Goal: Book appointment/travel/reservation

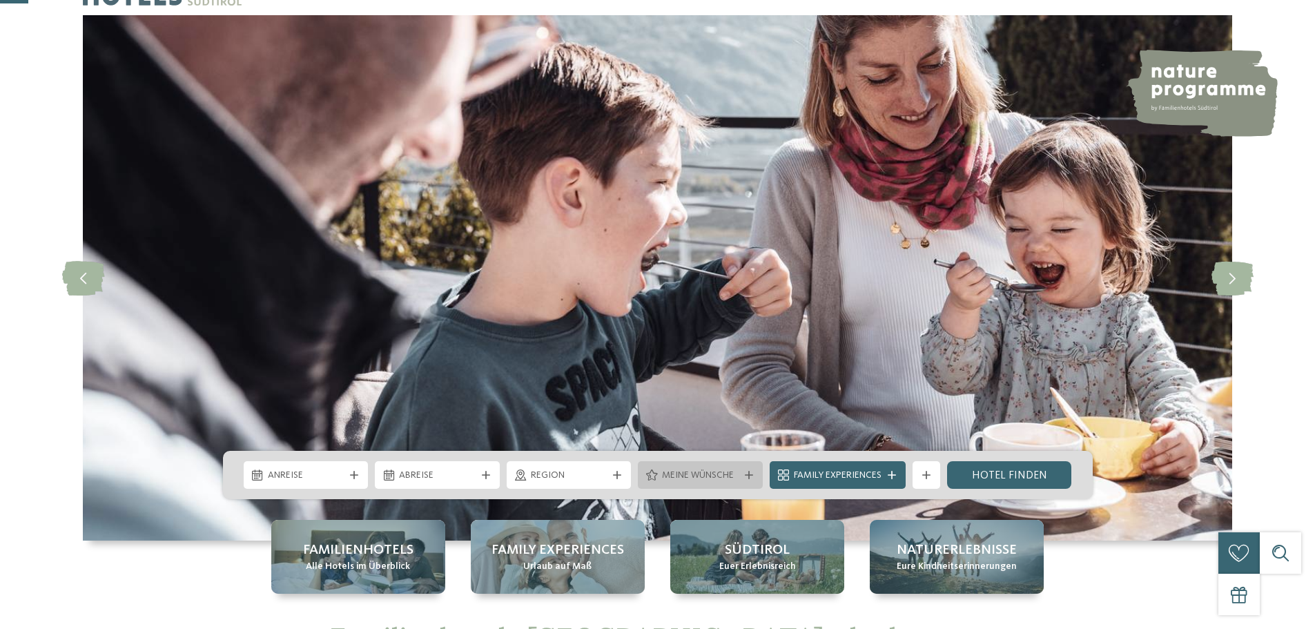
scroll to position [138, 0]
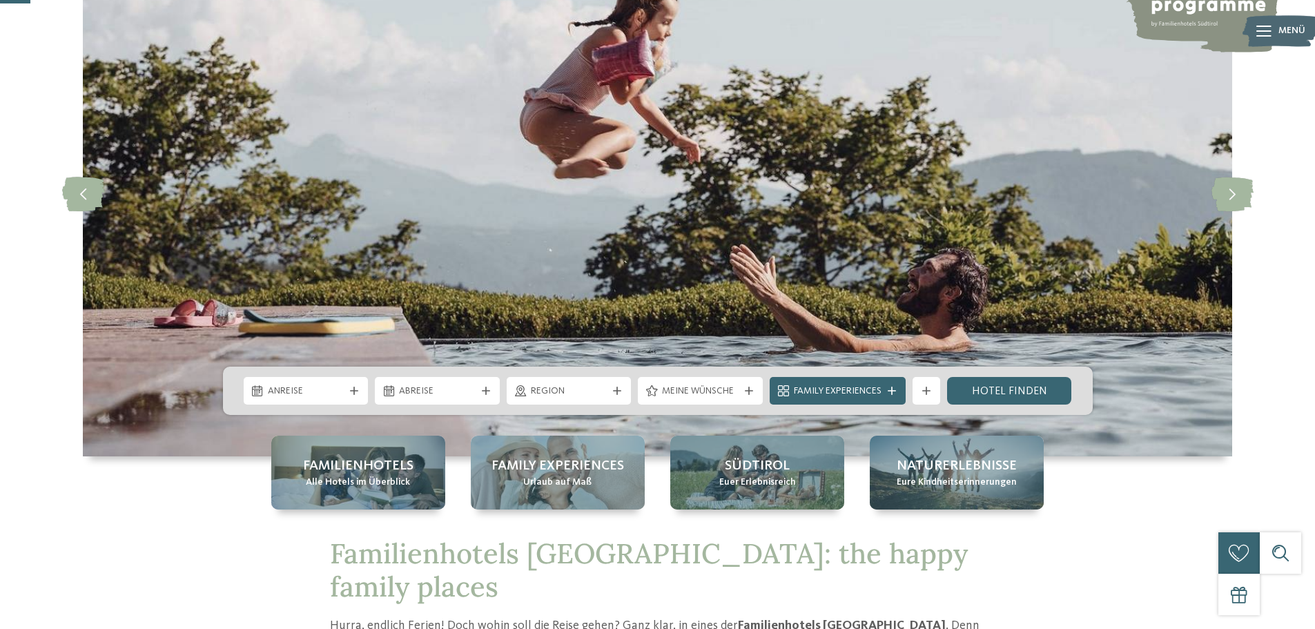
click at [320, 396] on span "Anreise" at bounding box center [306, 391] width 77 height 14
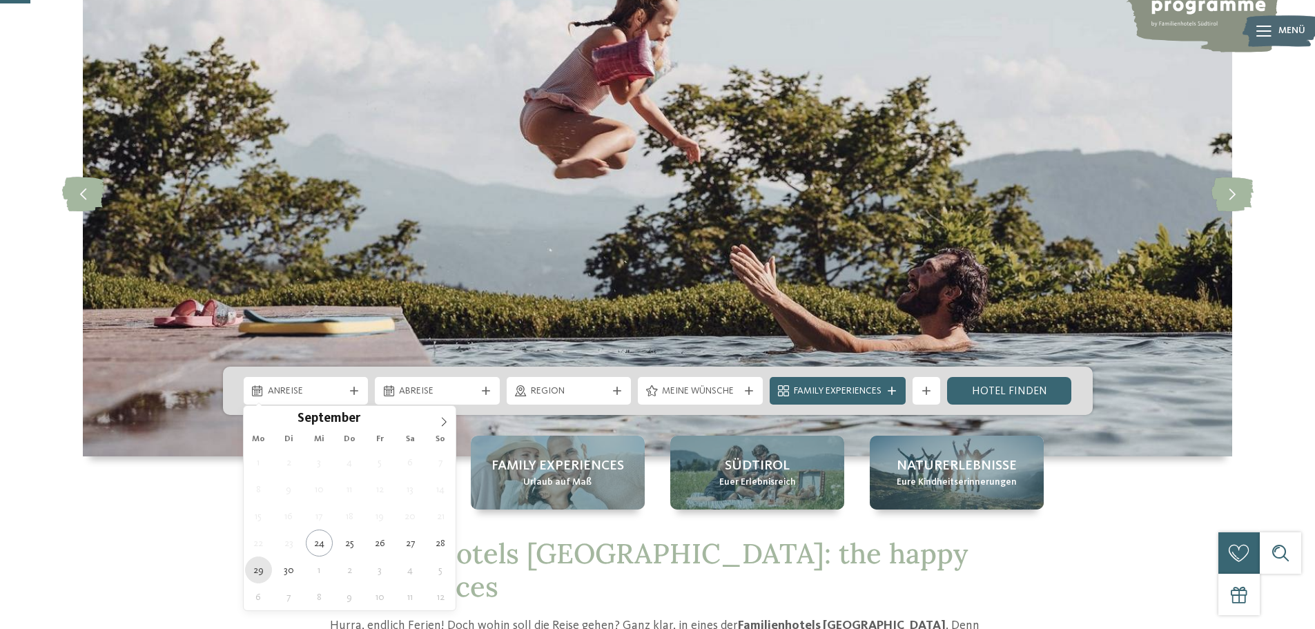
type div "[DATE]"
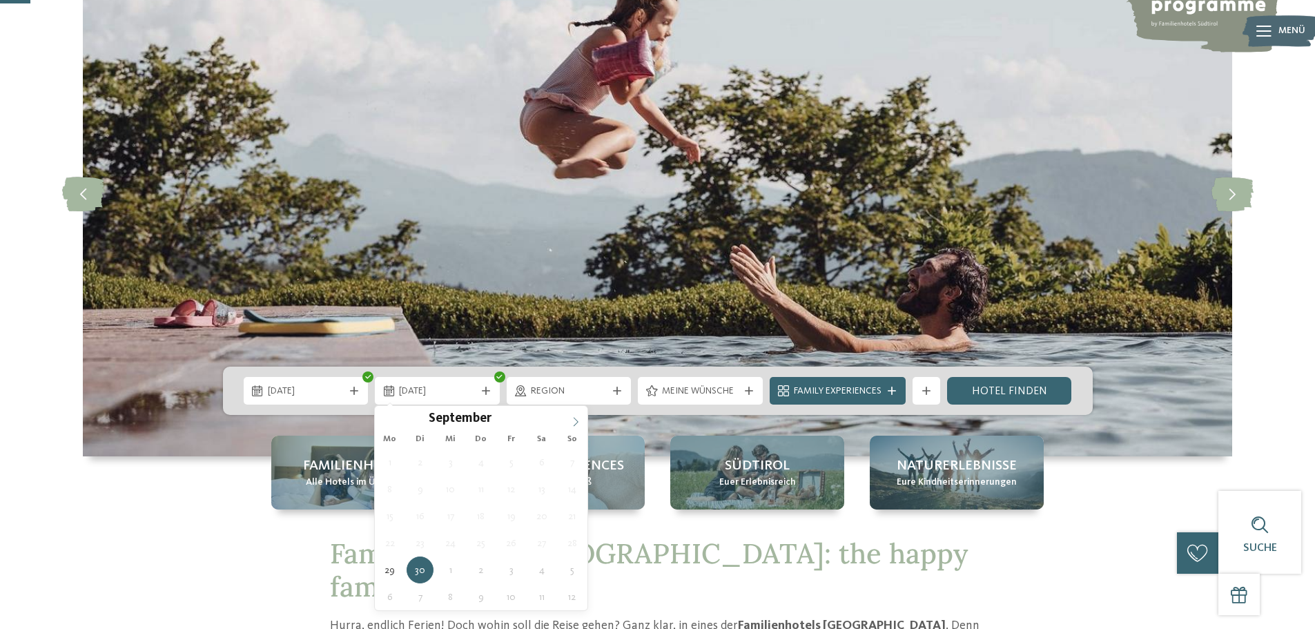
click at [573, 426] on icon at bounding box center [576, 422] width 10 height 10
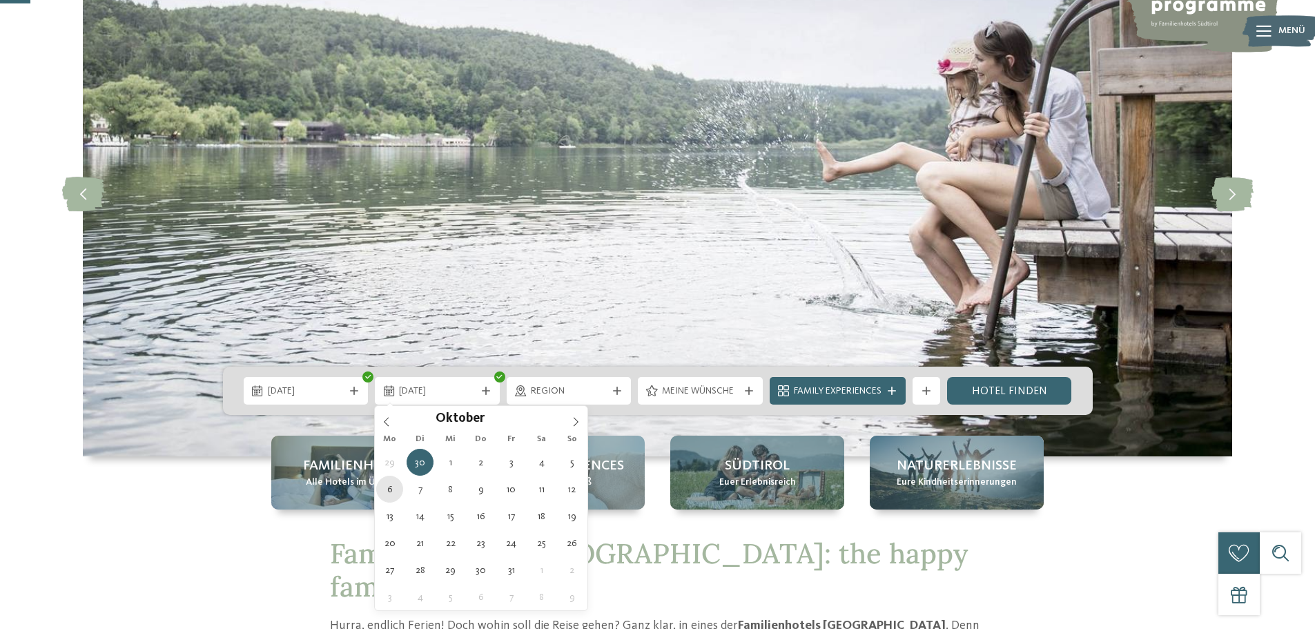
type div "[DATE]"
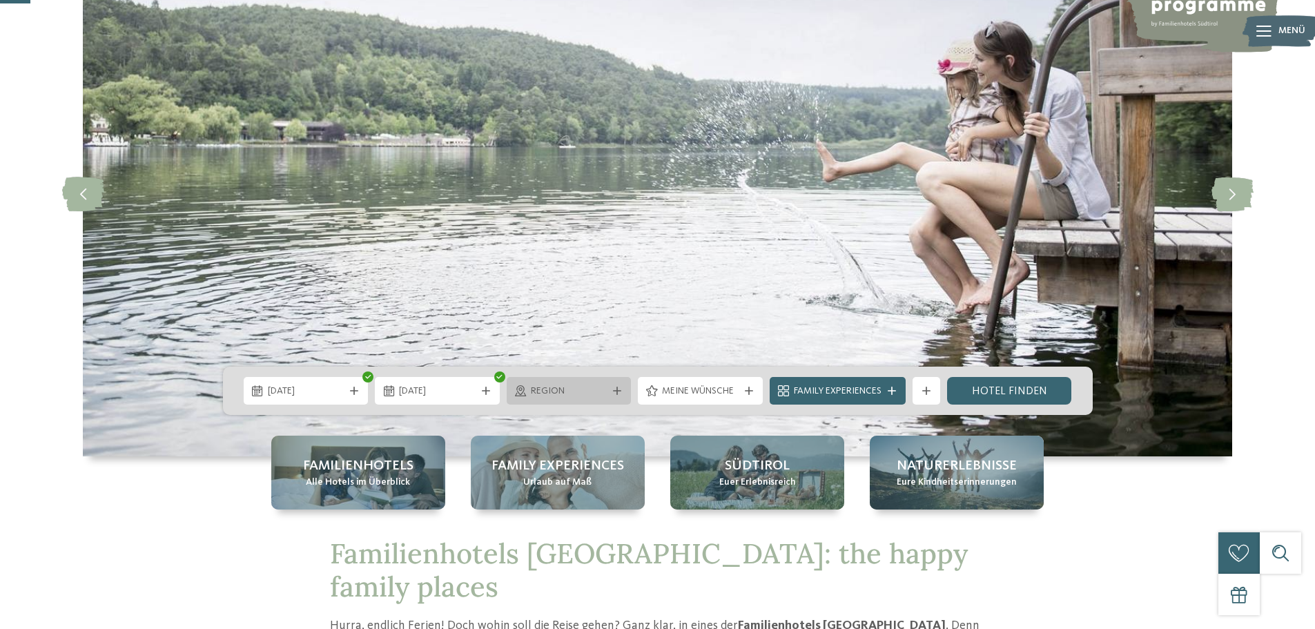
click at [576, 393] on span "Region" at bounding box center [569, 391] width 77 height 14
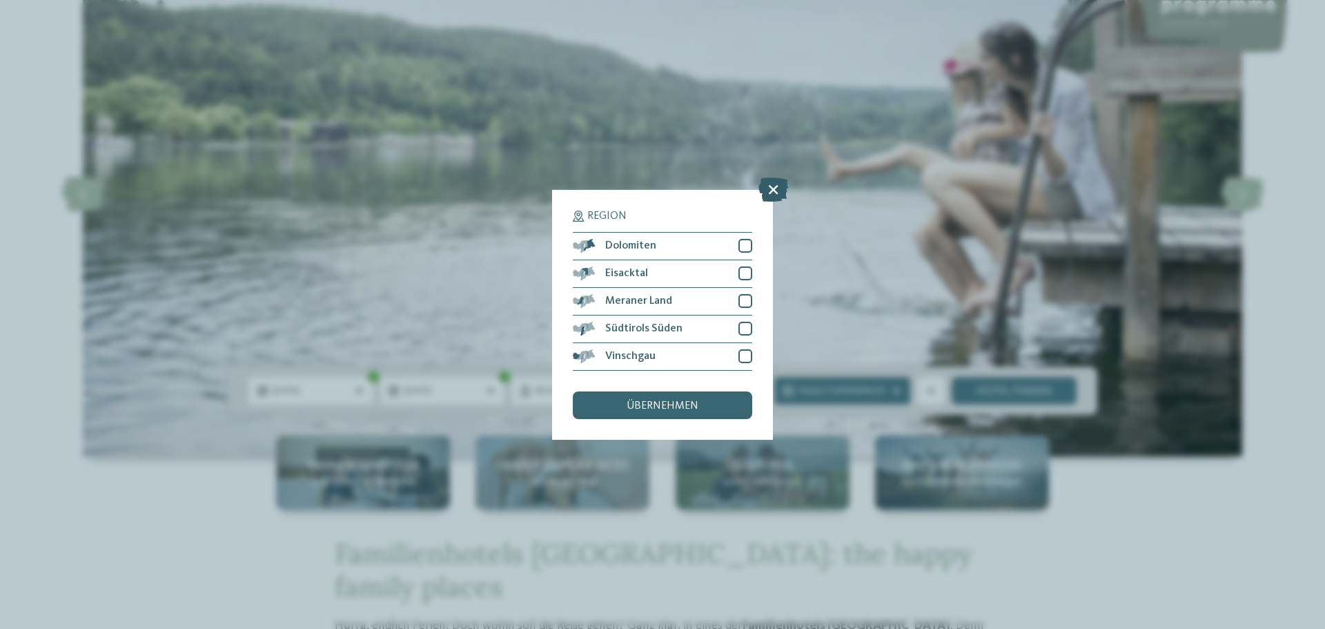
click at [768, 184] on icon at bounding box center [774, 189] width 30 height 24
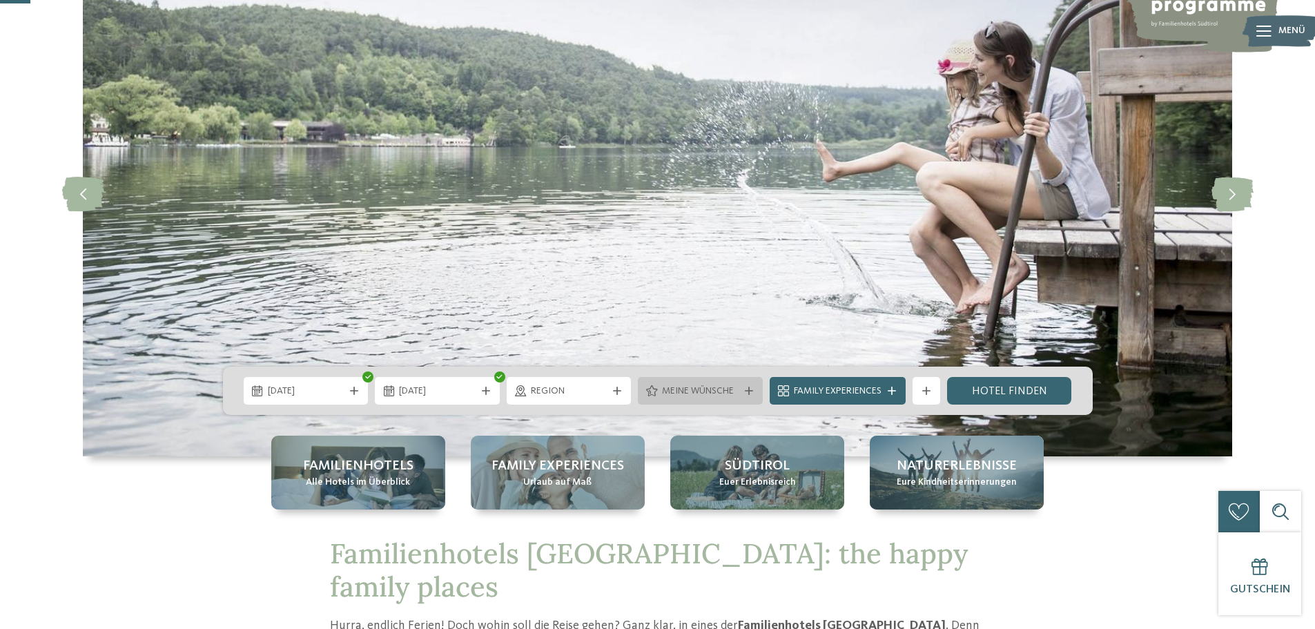
click at [689, 389] on span "Meine Wünsche" at bounding box center [700, 391] width 77 height 14
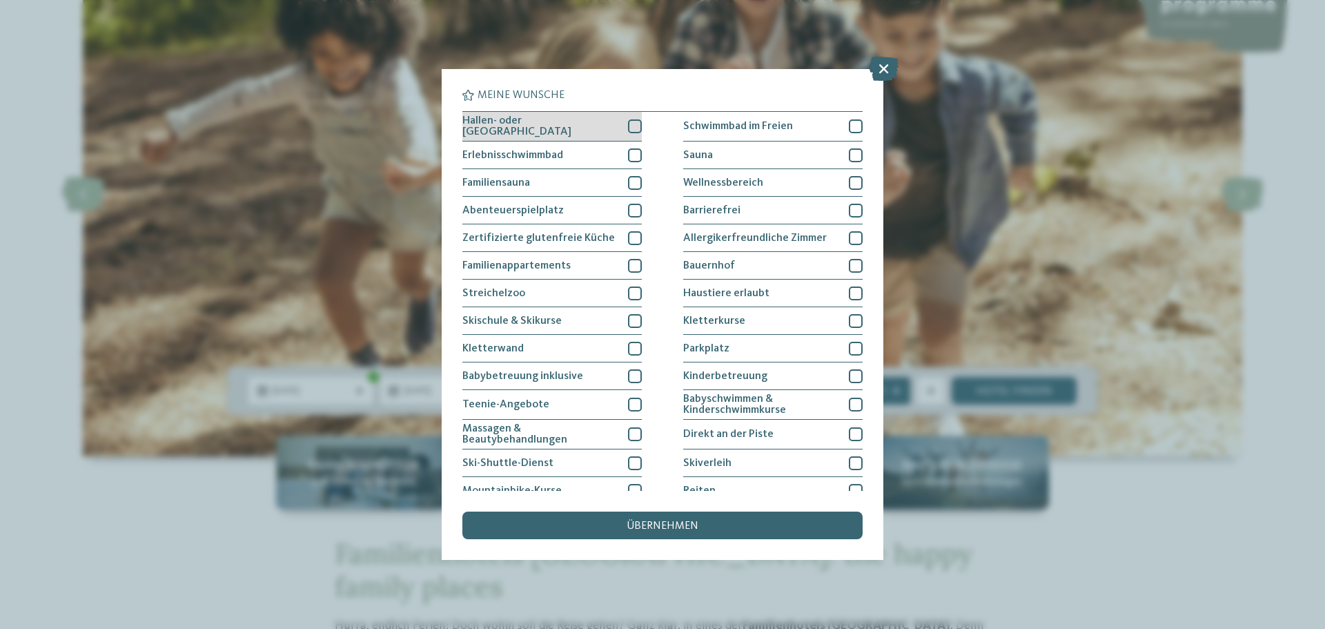
click at [628, 130] on div at bounding box center [635, 126] width 14 height 14
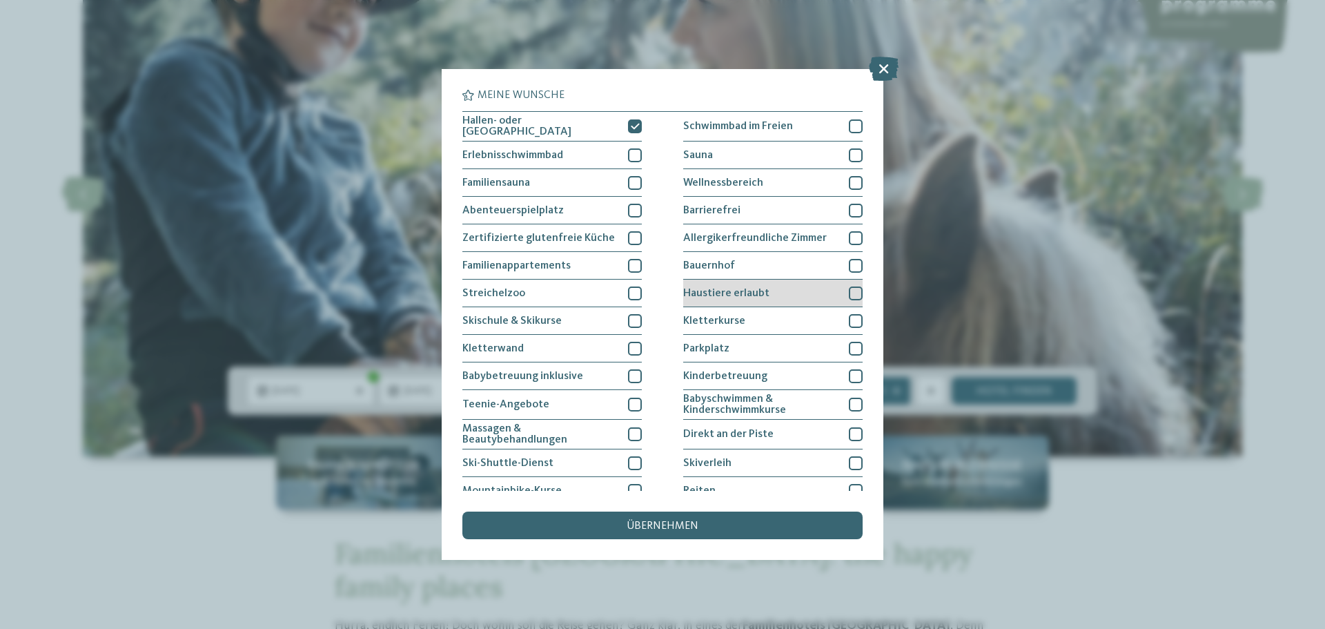
click at [792, 284] on div "Haustiere erlaubt" at bounding box center [772, 294] width 179 height 28
click at [667, 518] on div "übernehmen" at bounding box center [662, 525] width 400 height 28
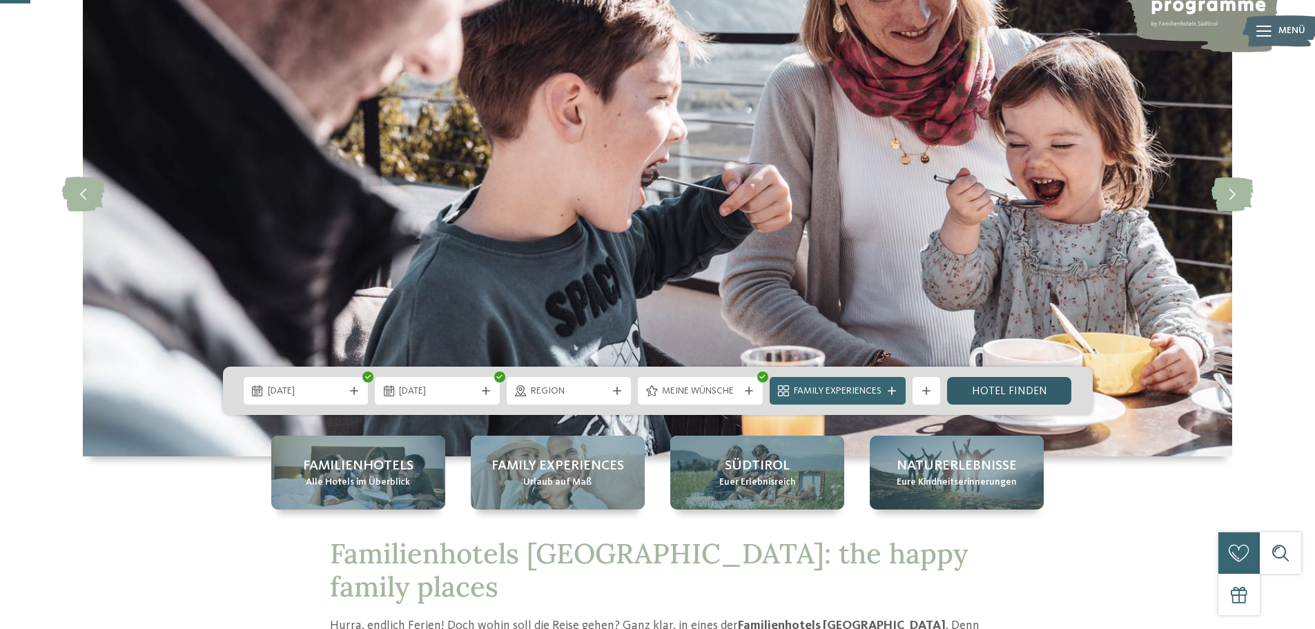
click at [998, 394] on link "Hotel finden" at bounding box center [1009, 391] width 125 height 28
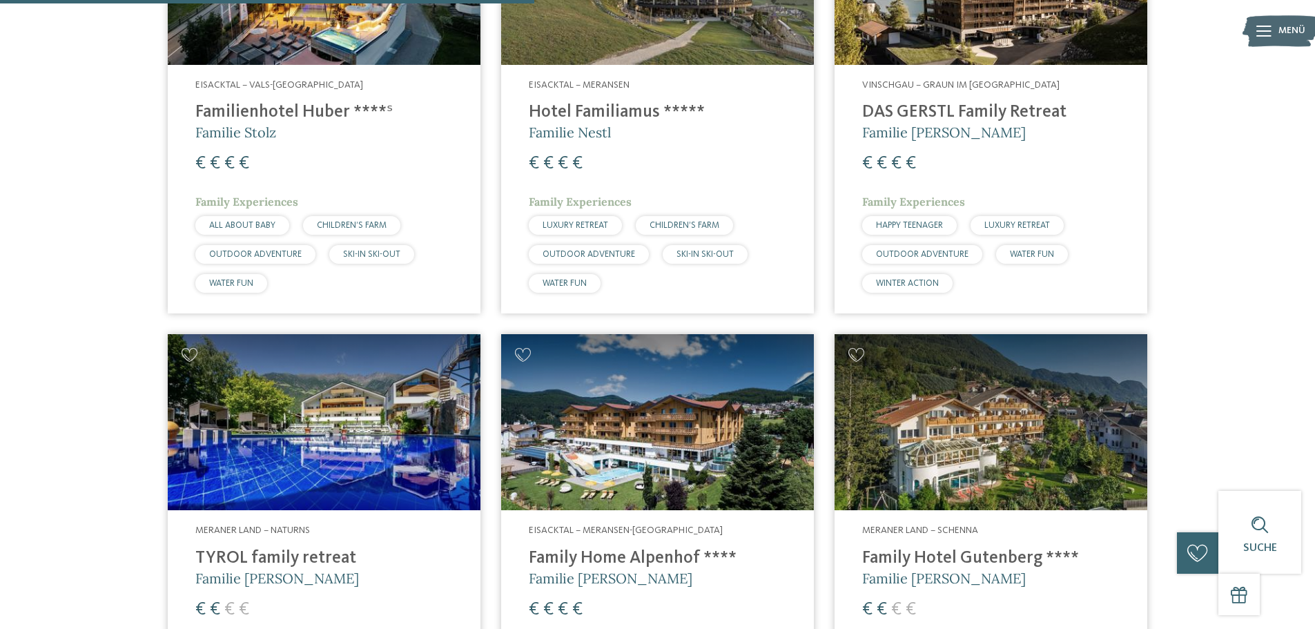
scroll to position [1173, 0]
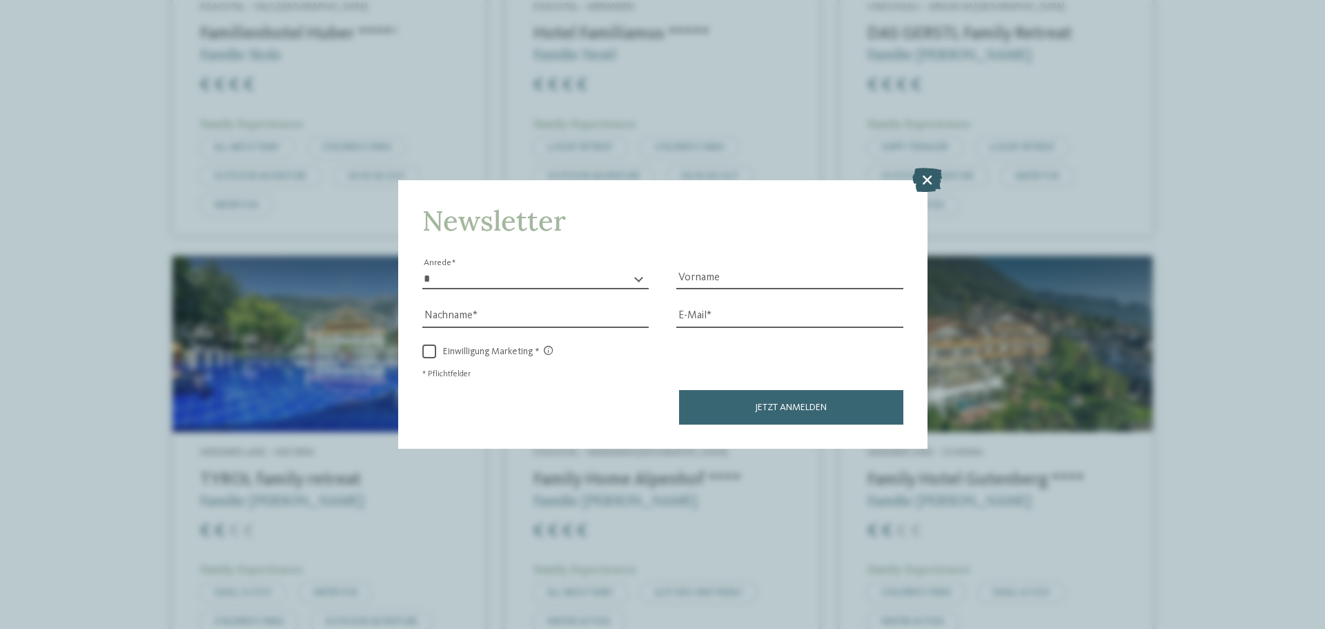
click at [917, 174] on icon at bounding box center [927, 180] width 30 height 24
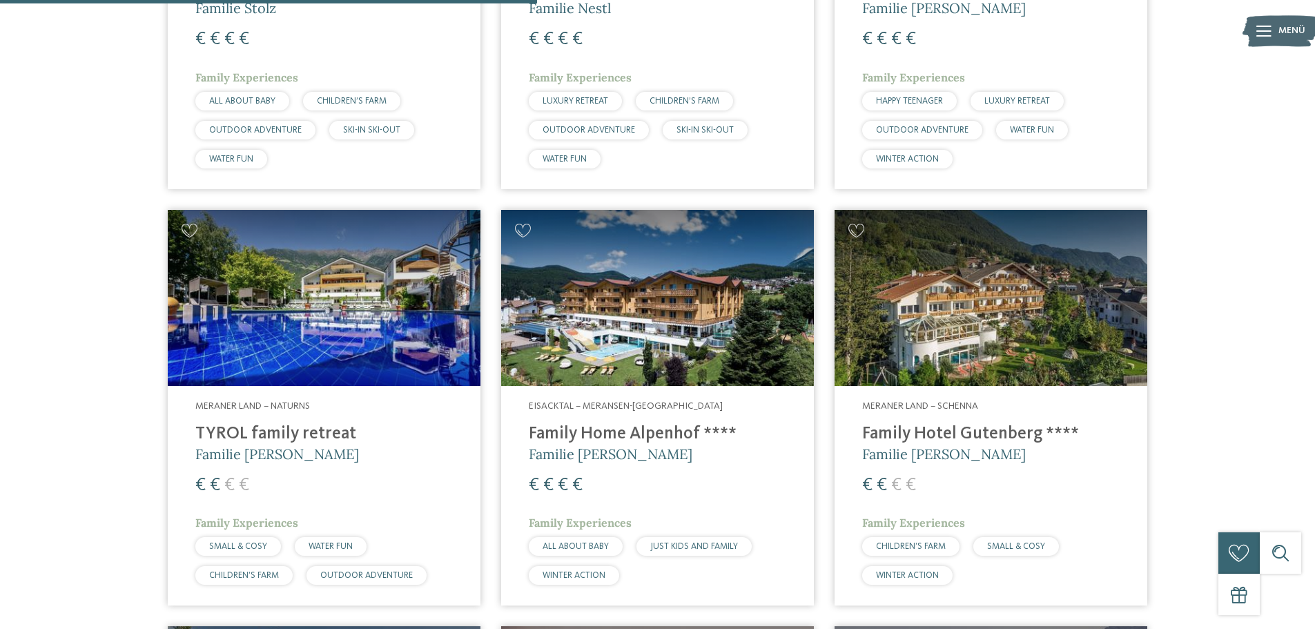
scroll to position [1242, 0]
